Goal: Information Seeking & Learning: Learn about a topic

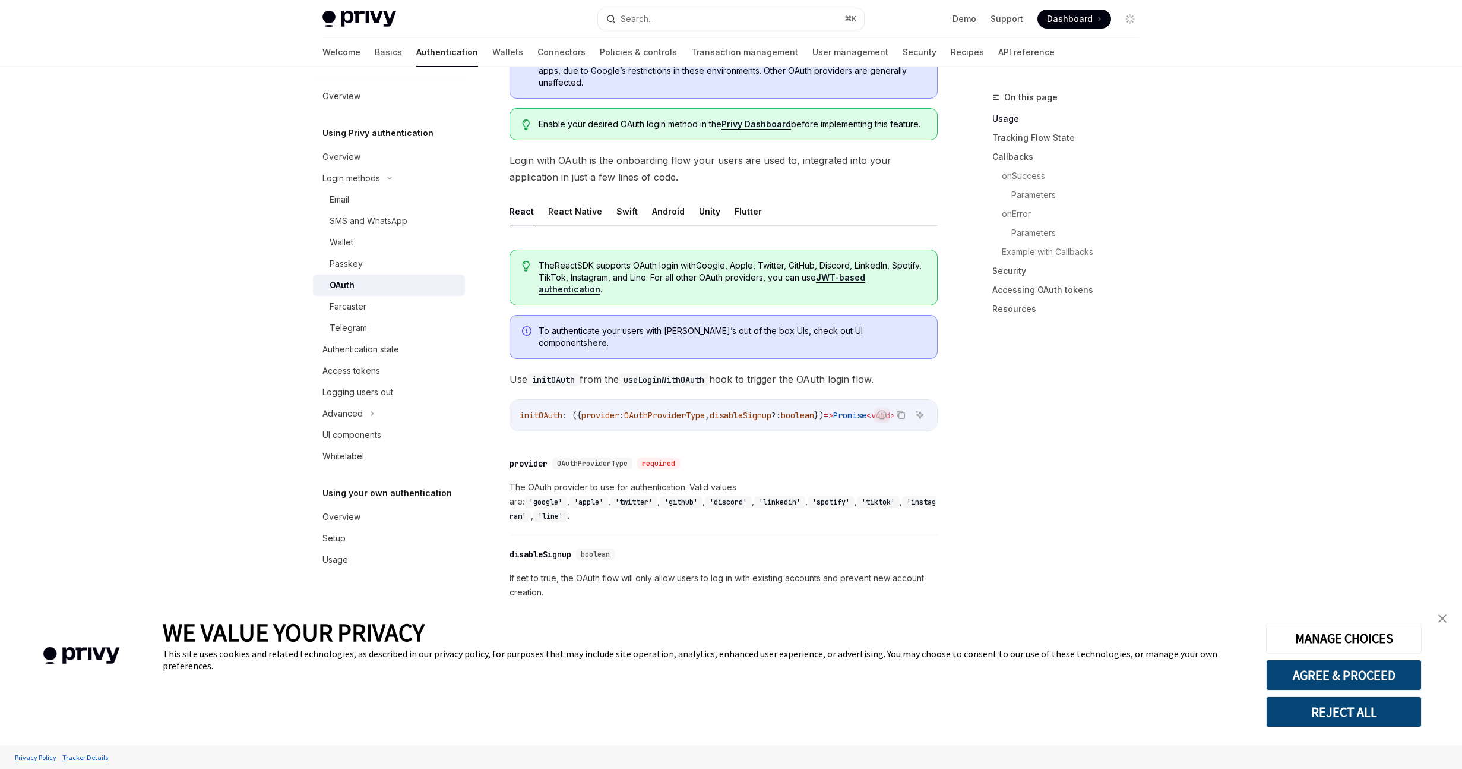
scroll to position [228, 0]
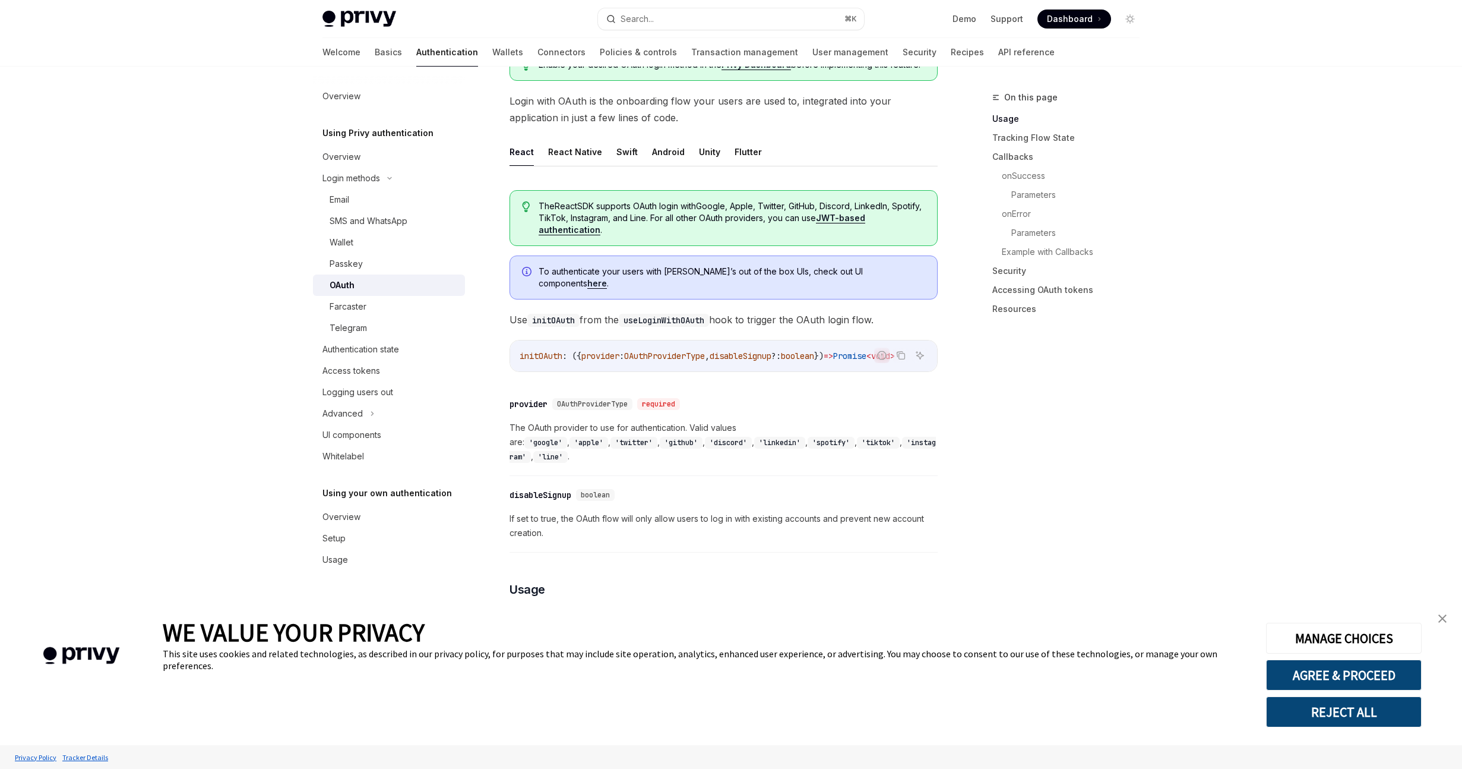
drag, startPoint x: 623, startPoint y: 365, endPoint x: 686, endPoint y: 364, distance: 63.6
click at [686, 364] on div "Report incorrect code Copy Ask AI initOAuth : ({ provider : OAuthProviderType ,…" at bounding box center [724, 356] width 428 height 32
drag, startPoint x: 693, startPoint y: 359, endPoint x: 707, endPoint y: 358, distance: 14.3
click at [707, 358] on div "initOAuth : ({ provider : OAuthProviderType , disableSignup ?: boolean }) => Pr…" at bounding box center [723, 355] width 427 height 31
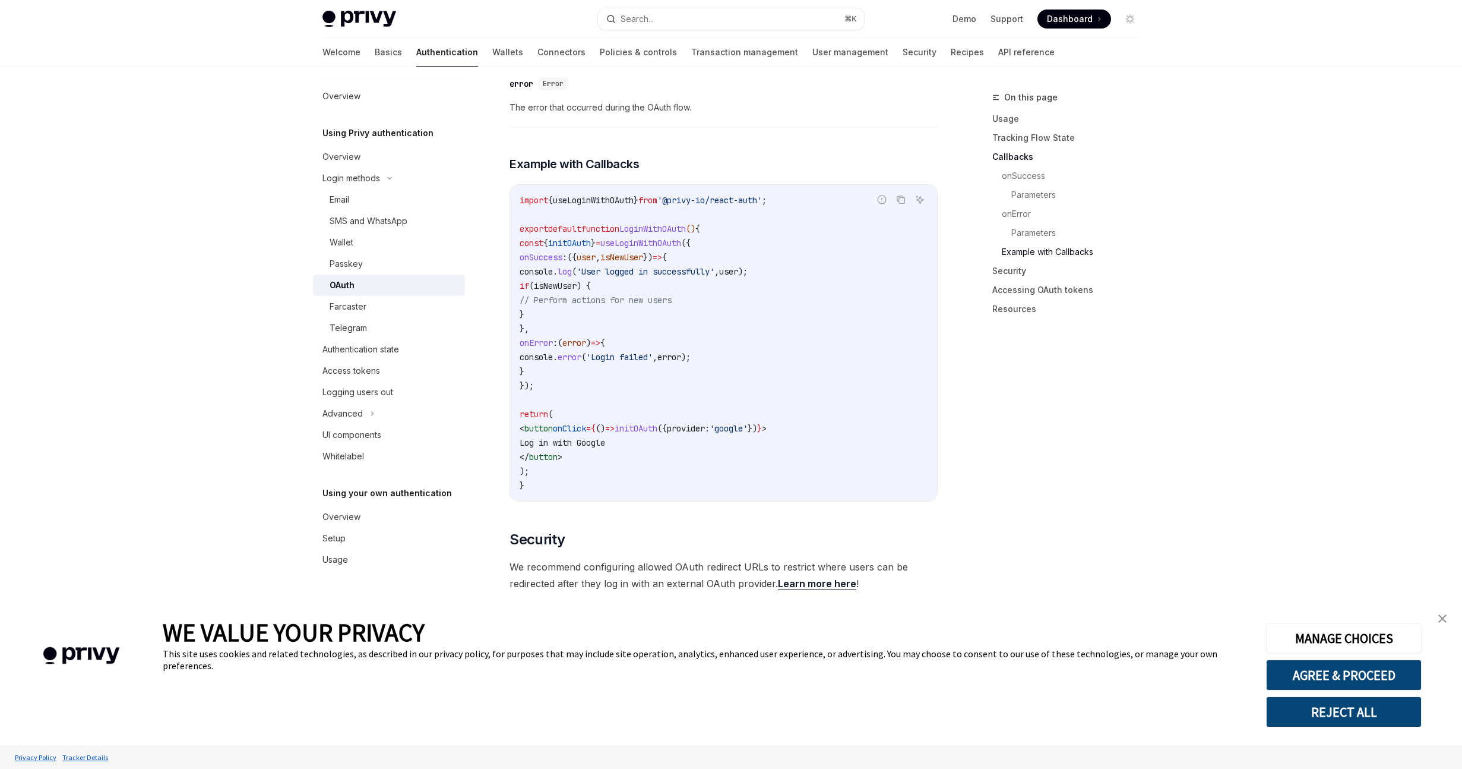
scroll to position [2385, 0]
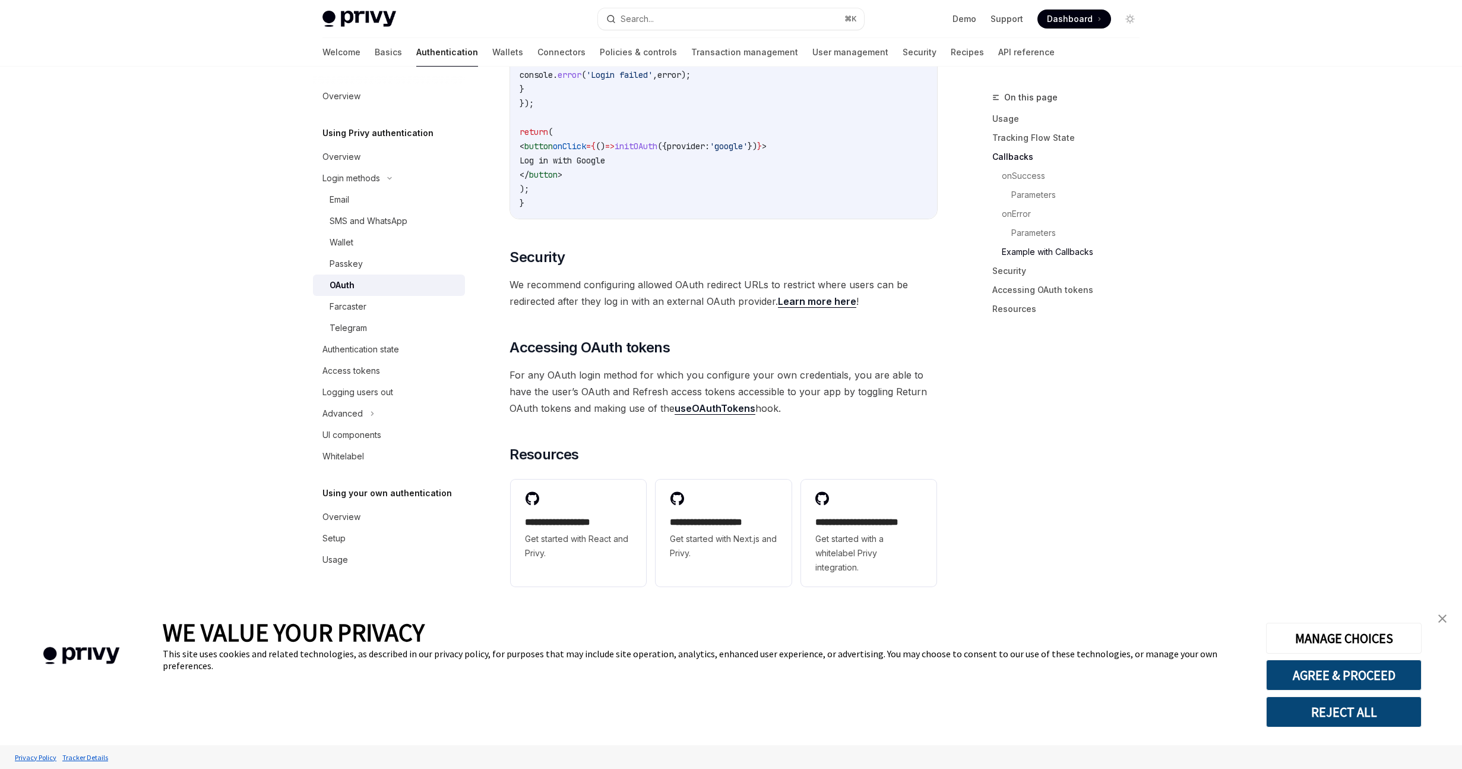
type textarea "*"
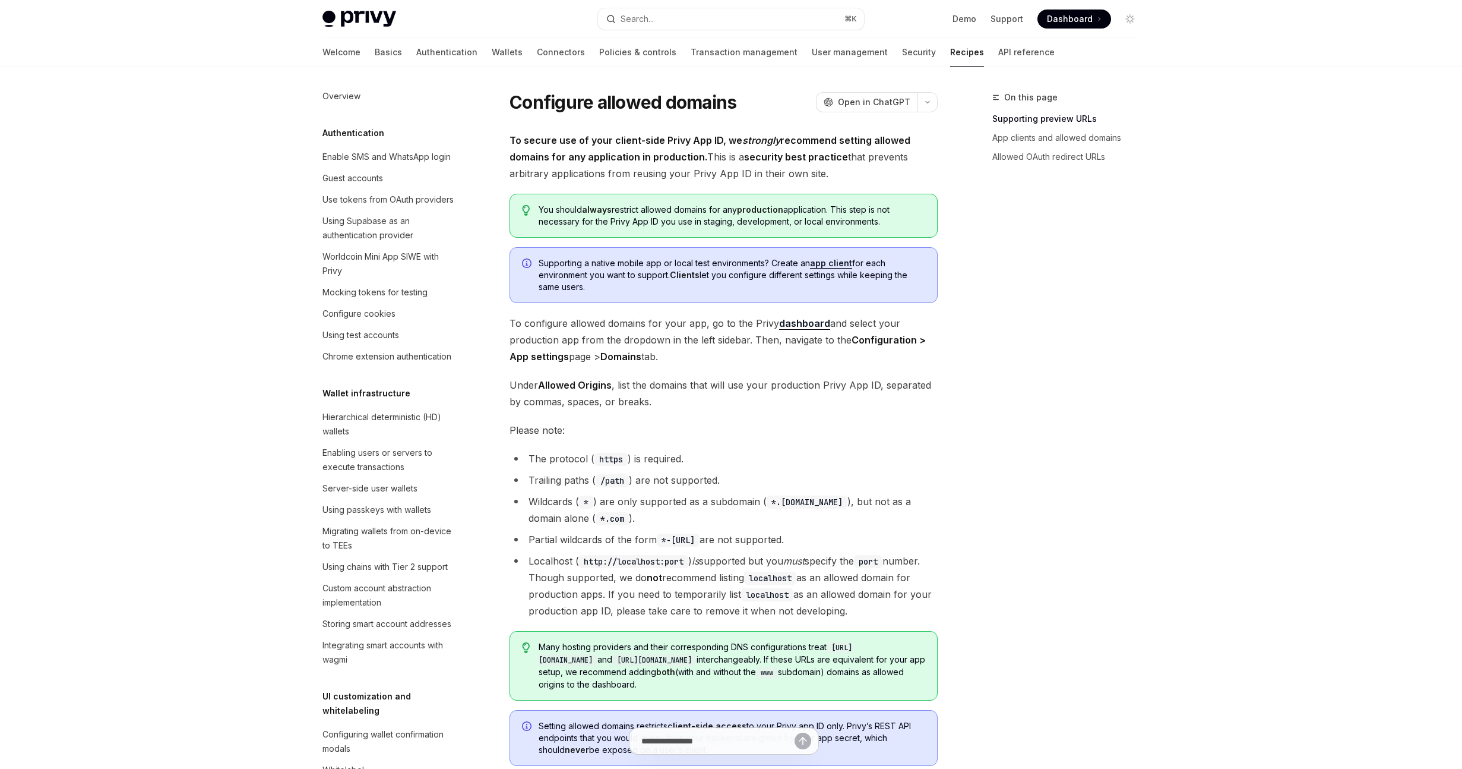
type textarea "*"
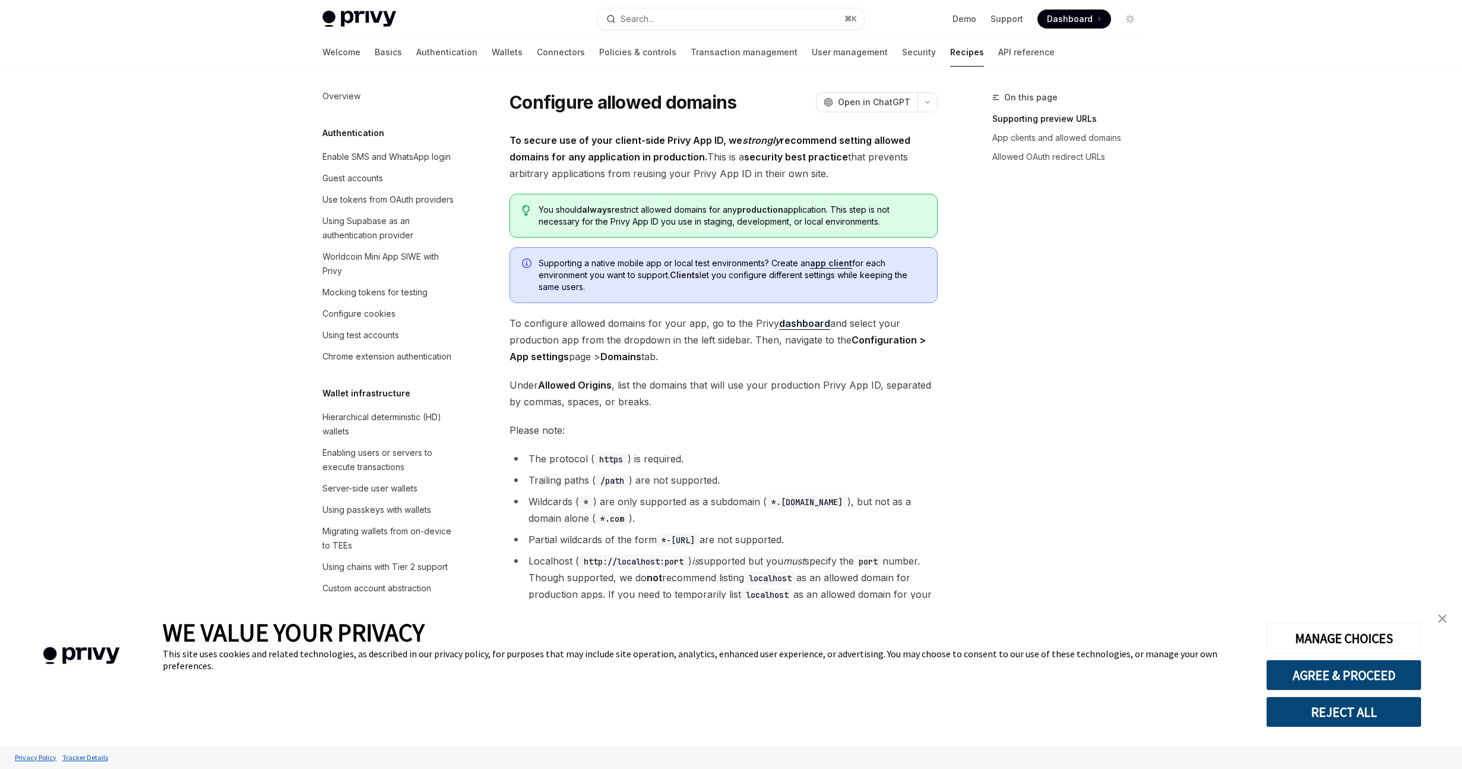
click at [801, 327] on strong "dashboard" at bounding box center [804, 323] width 51 height 12
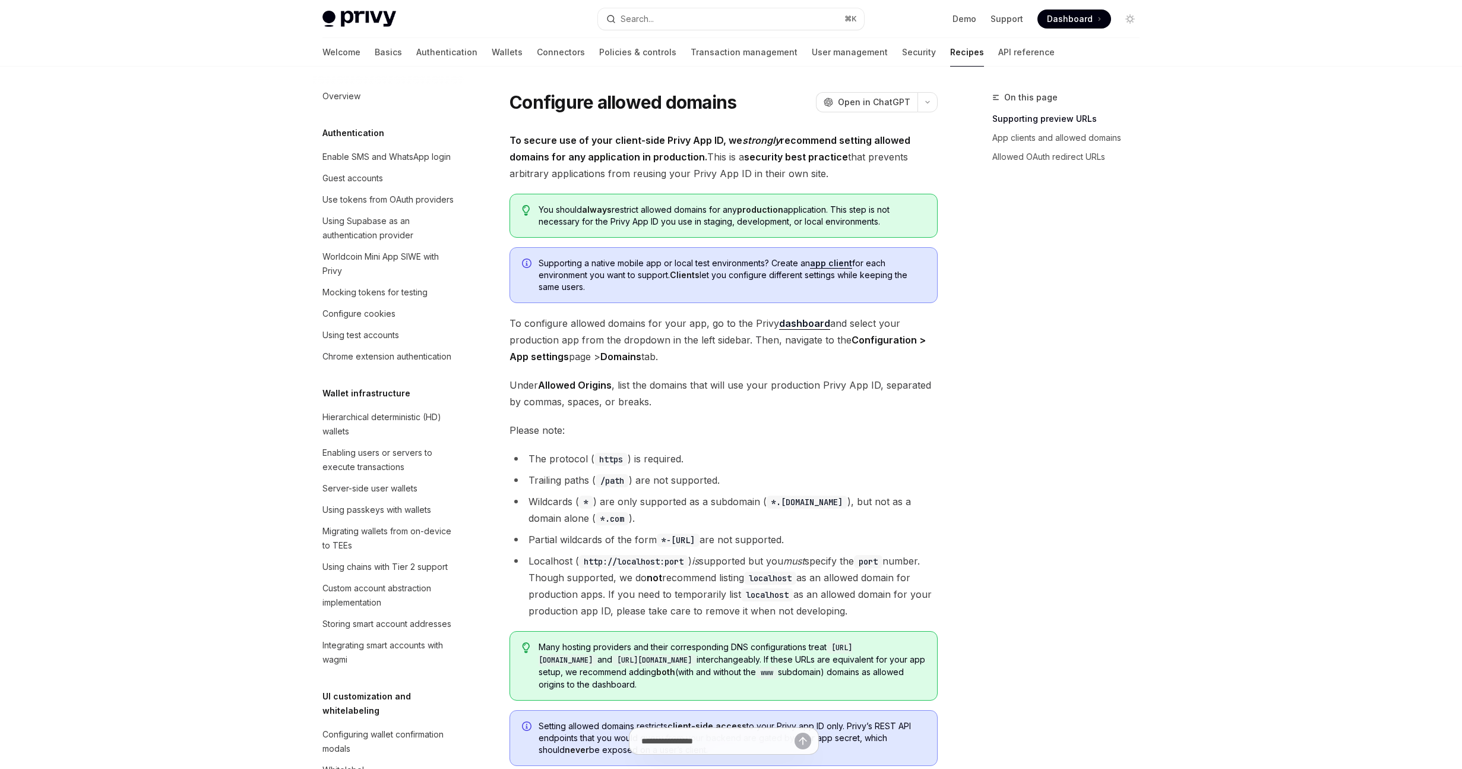
type textarea "*"
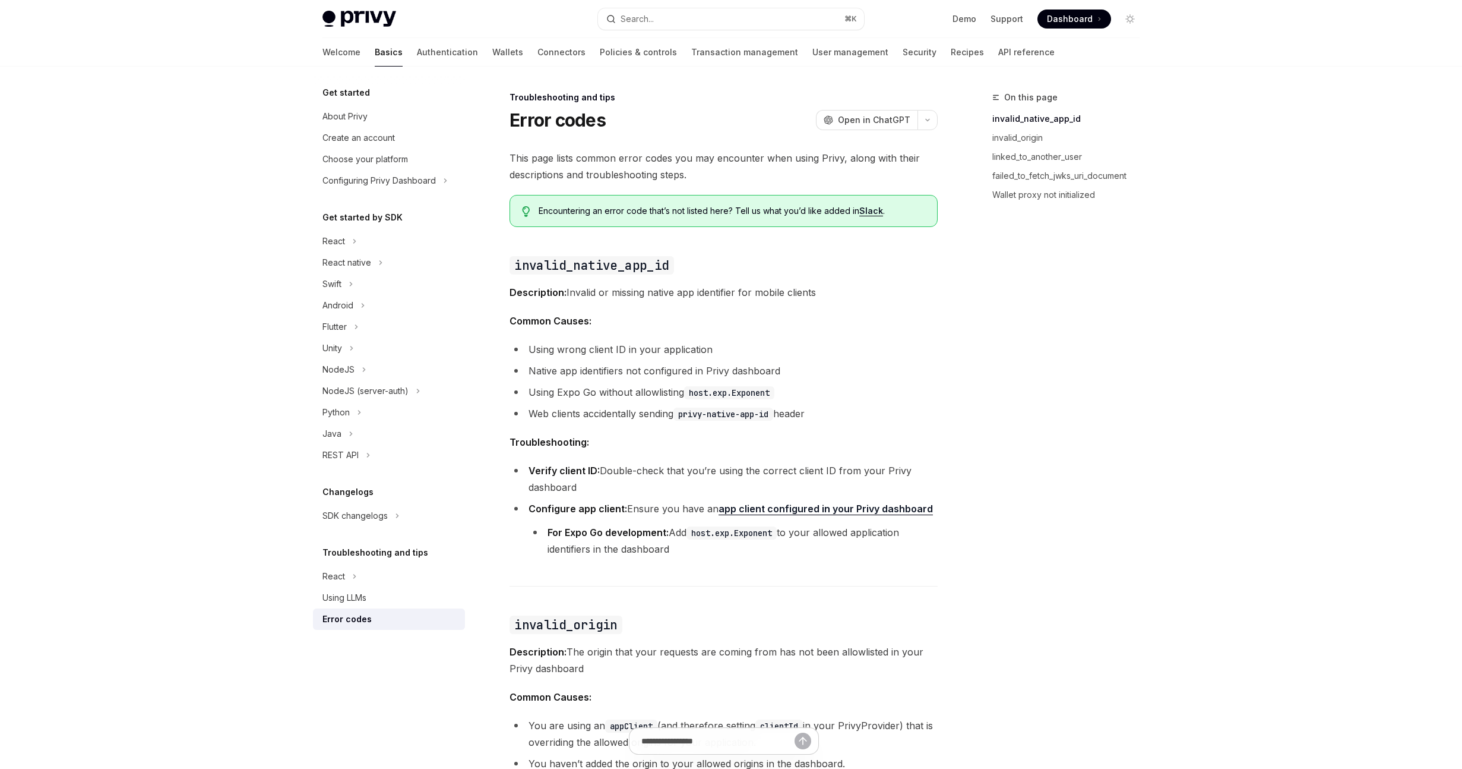
type textarea "*"
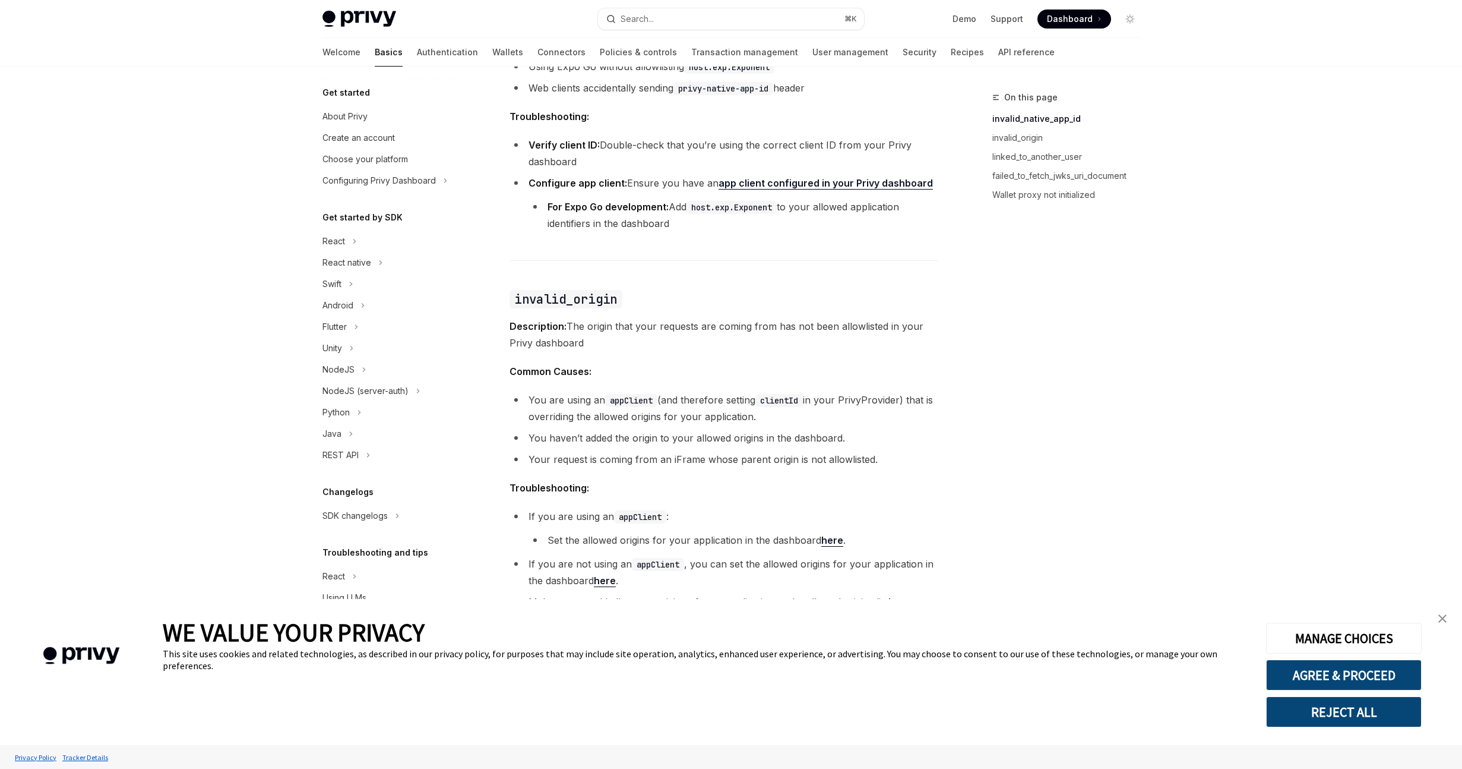
scroll to position [390, 0]
